Goal: Task Accomplishment & Management: Manage account settings

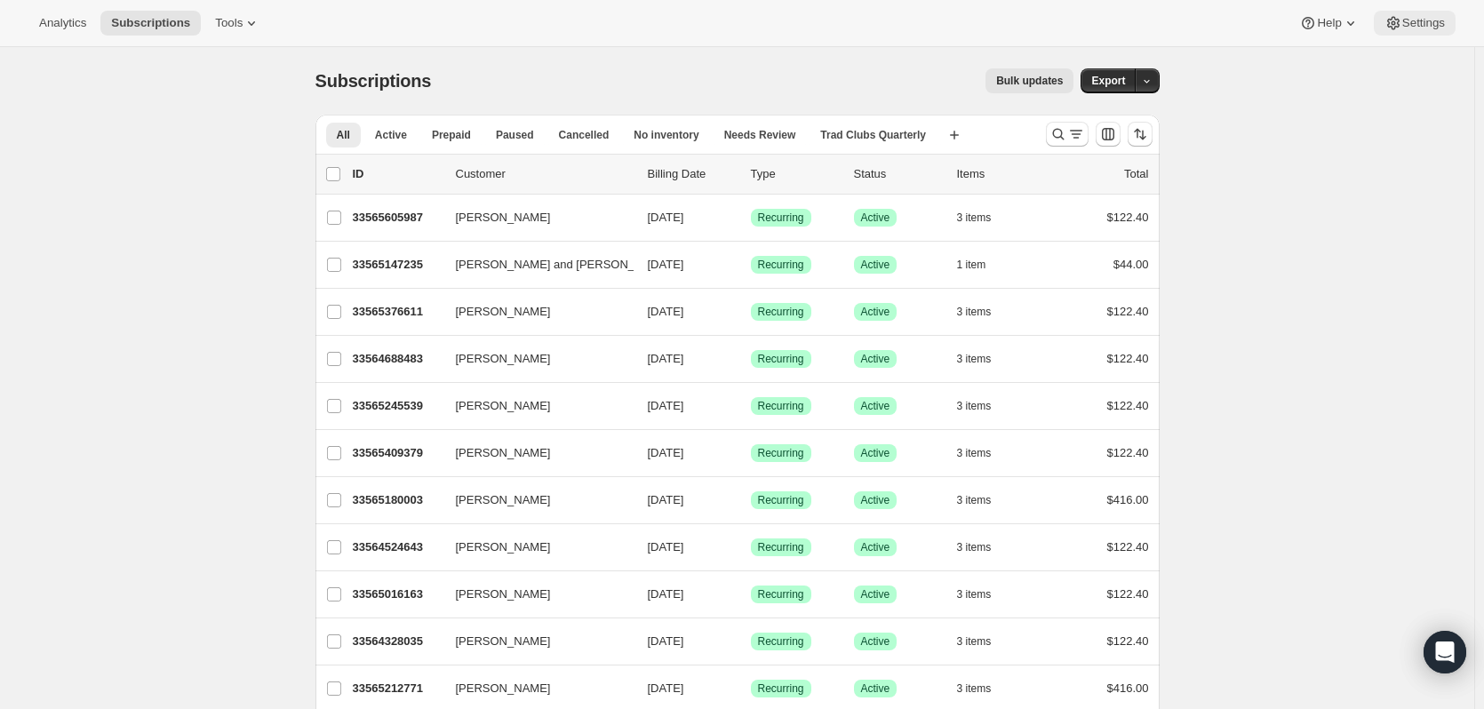
click at [1422, 29] on span "Settings" at bounding box center [1424, 23] width 43 height 14
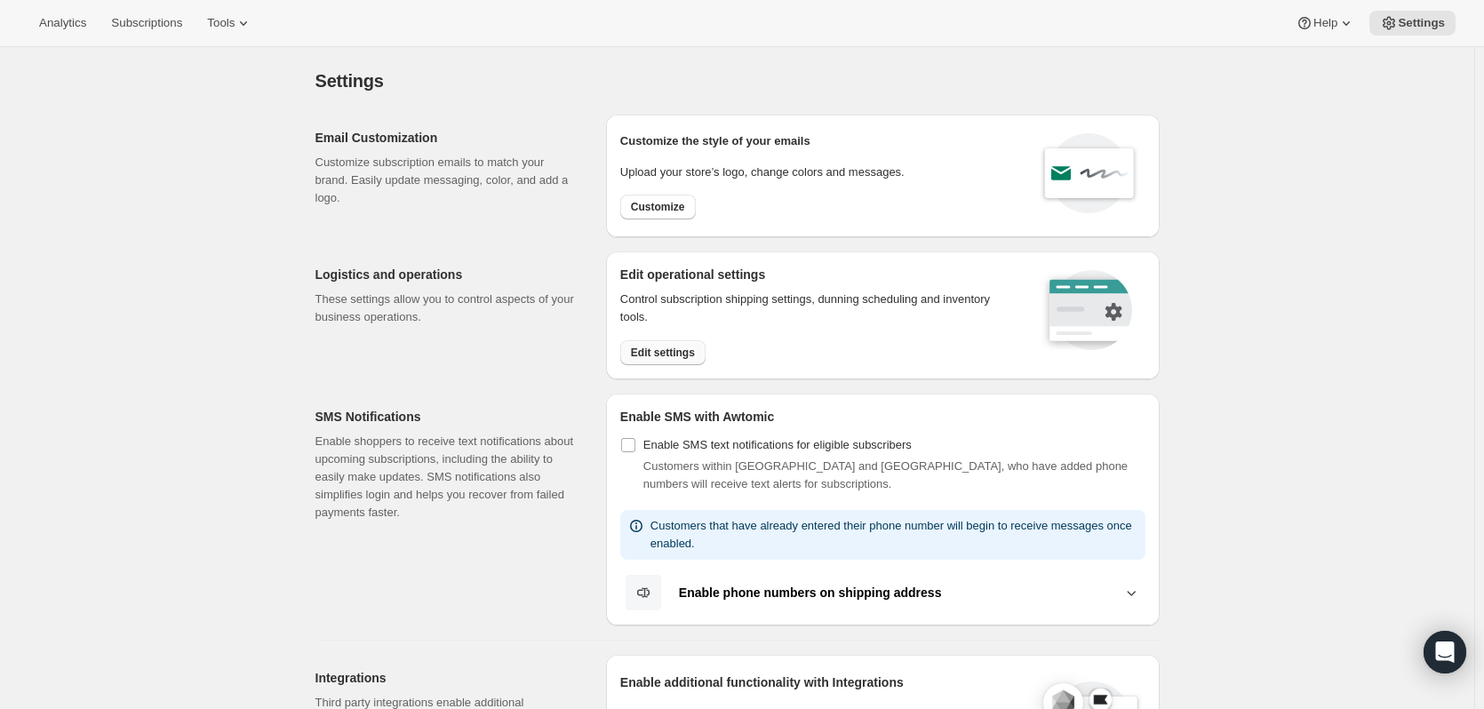
click at [646, 352] on span "Edit settings" at bounding box center [663, 353] width 64 height 14
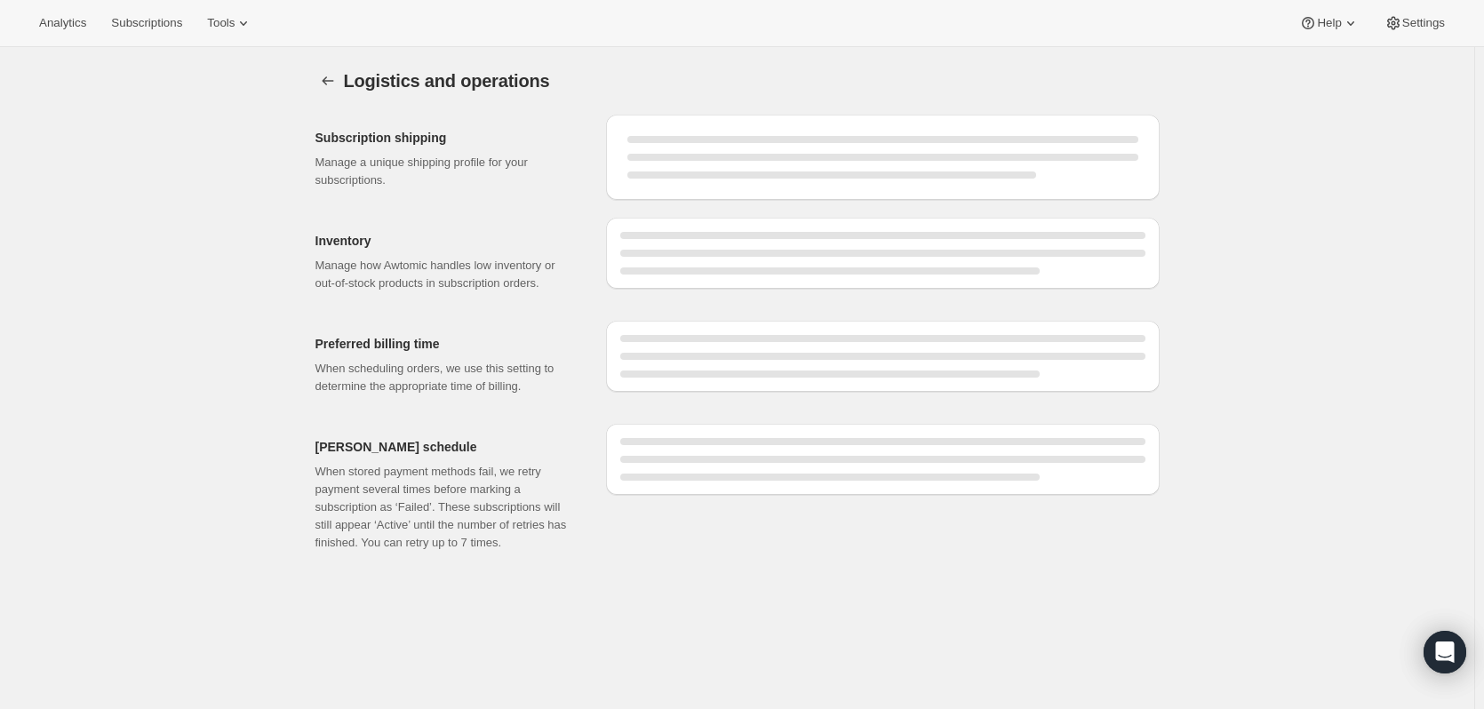
select select "DAY"
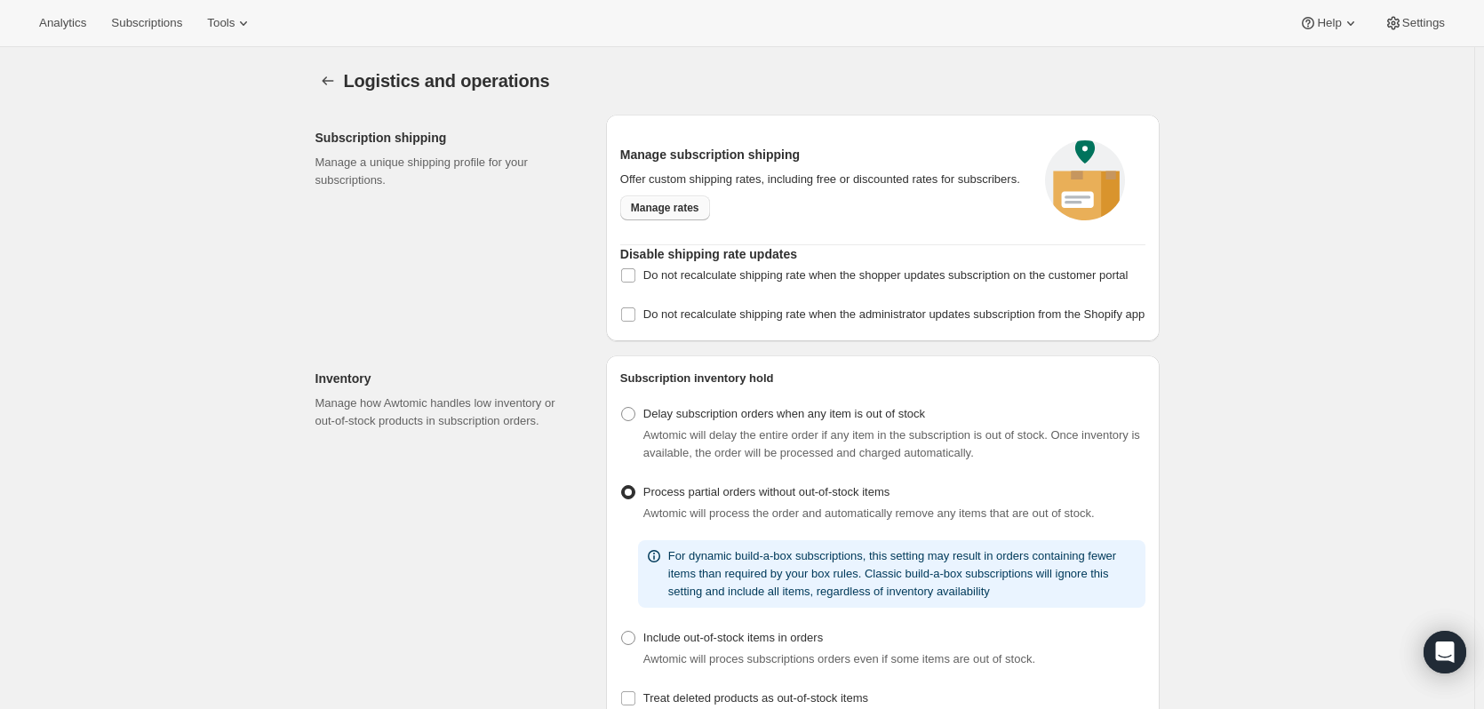
click at [672, 205] on span "Manage rates" at bounding box center [665, 208] width 68 height 14
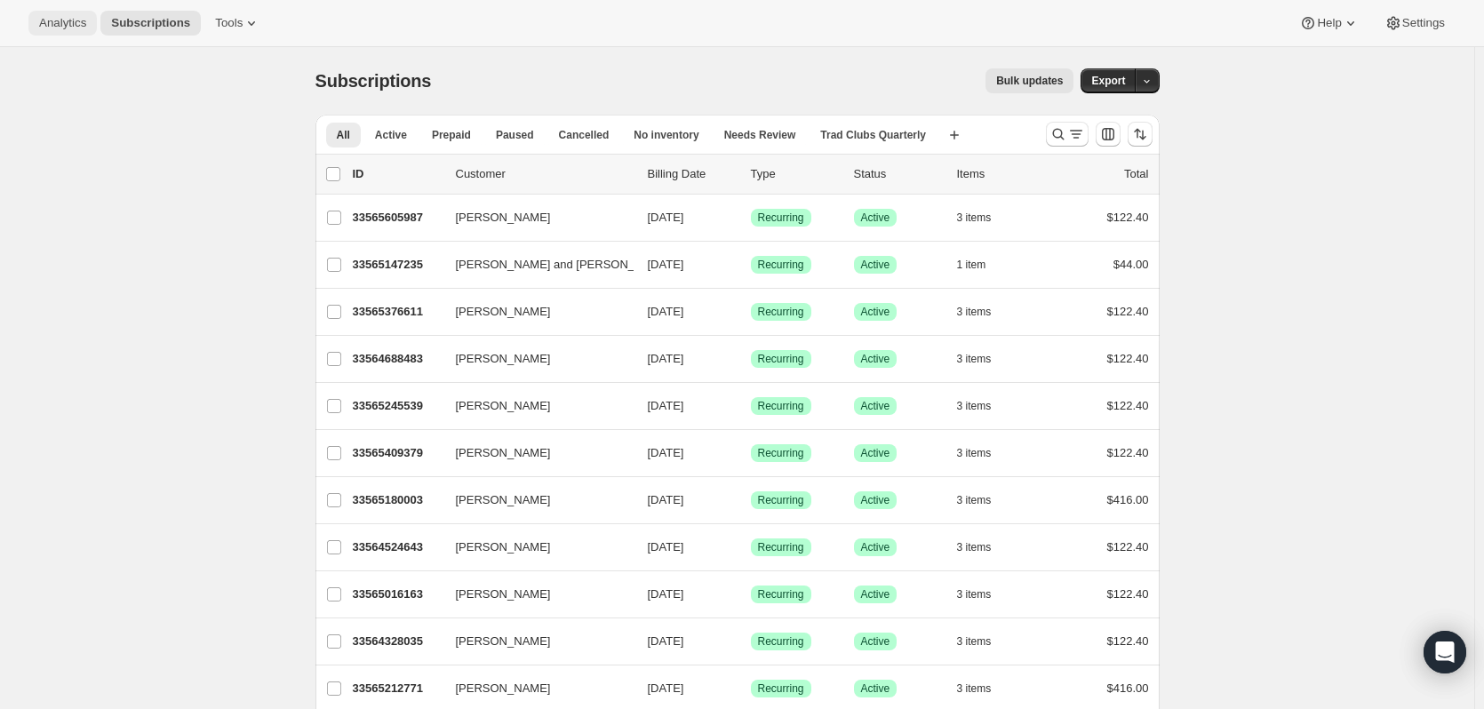
click at [60, 22] on span "Analytics" at bounding box center [62, 23] width 47 height 14
